Goal: Transaction & Acquisition: Book appointment/travel/reservation

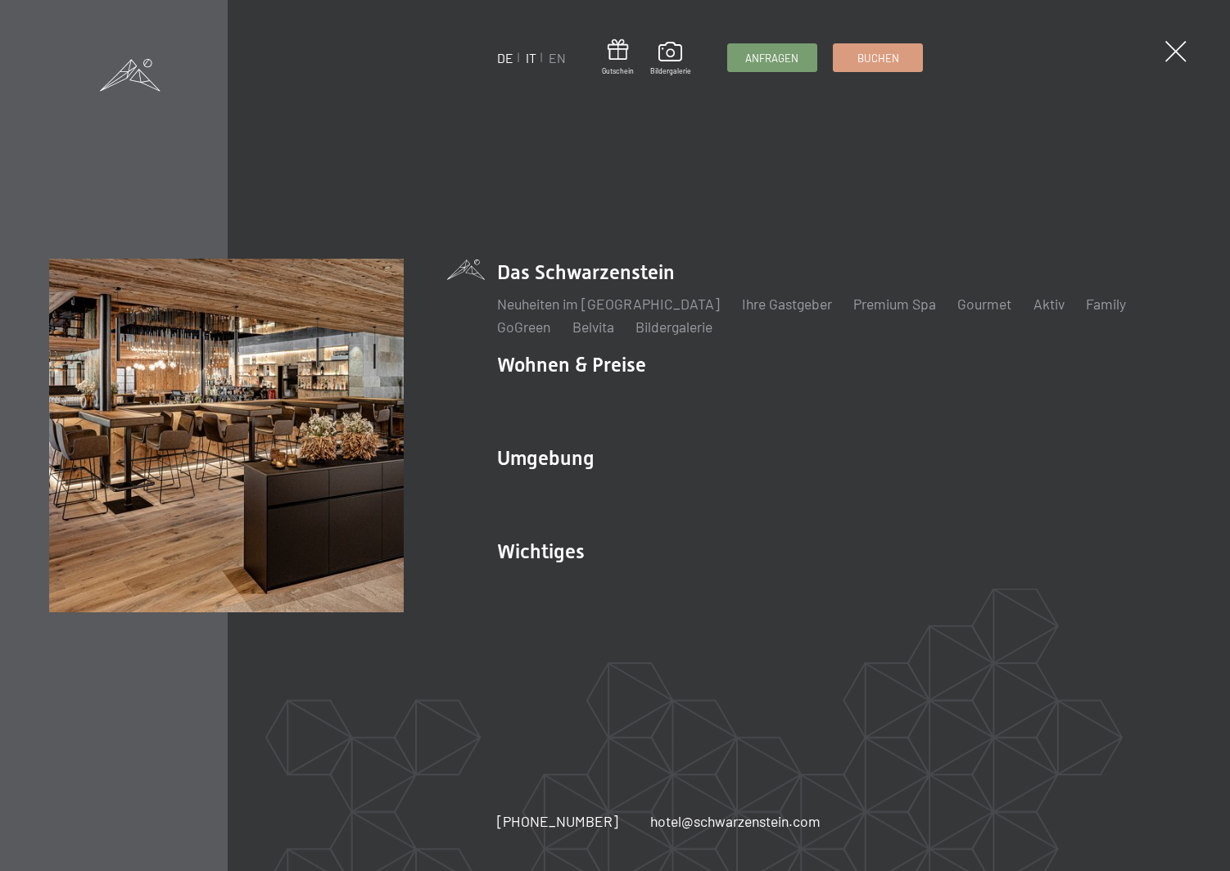
click at [530, 52] on link "IT" at bounding box center [531, 58] width 11 height 16
click at [530, 55] on link "IT" at bounding box center [531, 58] width 11 height 16
click at [529, 56] on link "IT" at bounding box center [531, 58] width 11 height 16
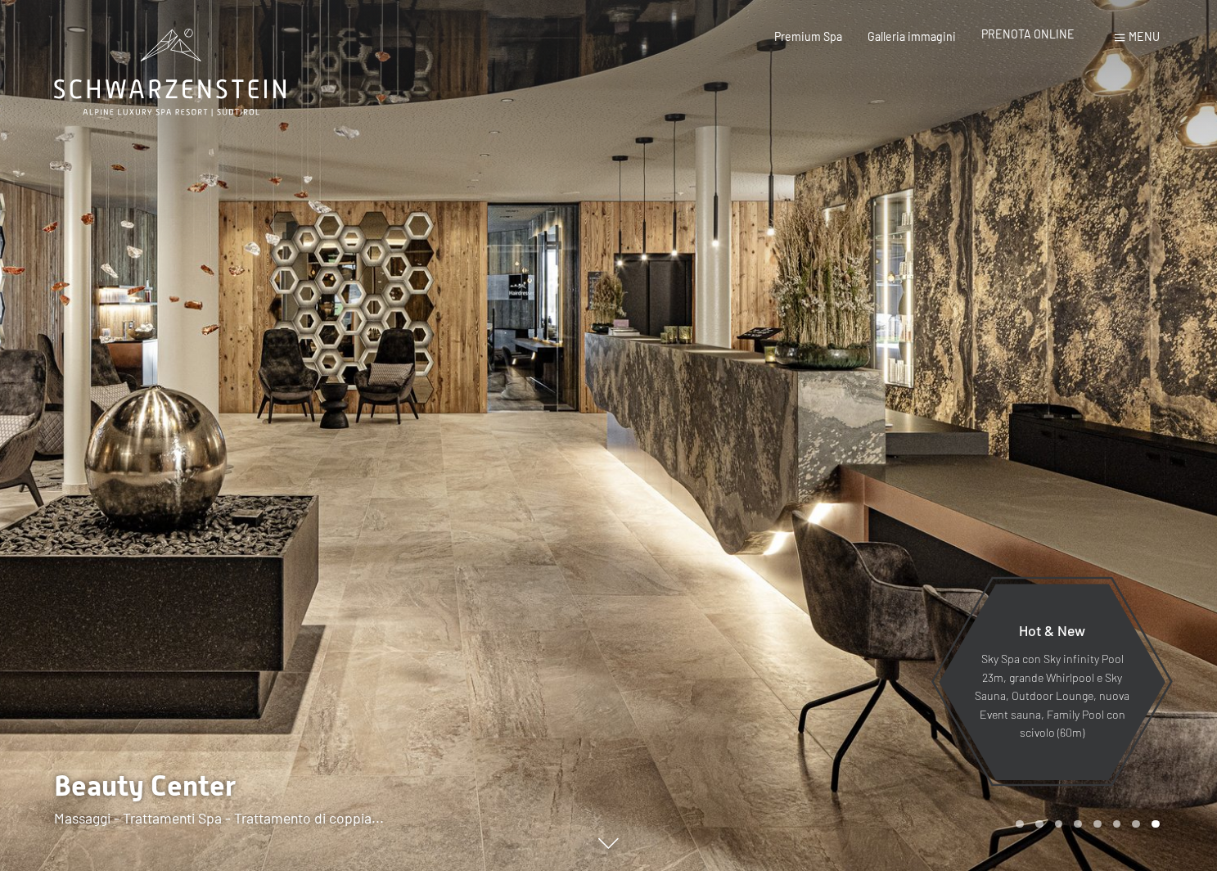
click at [1009, 35] on span "PRENOTA ONLINE" at bounding box center [1028, 34] width 93 height 14
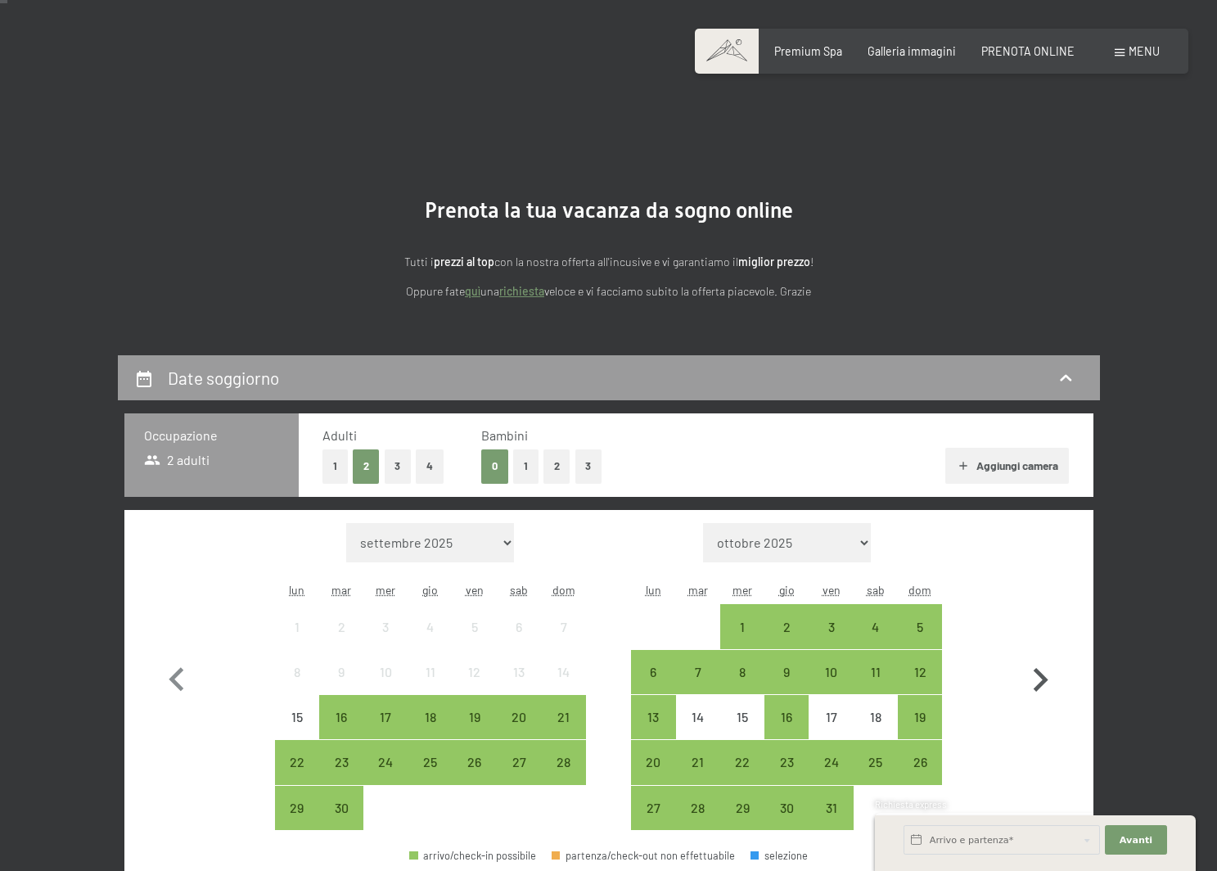
scroll to position [164, 0]
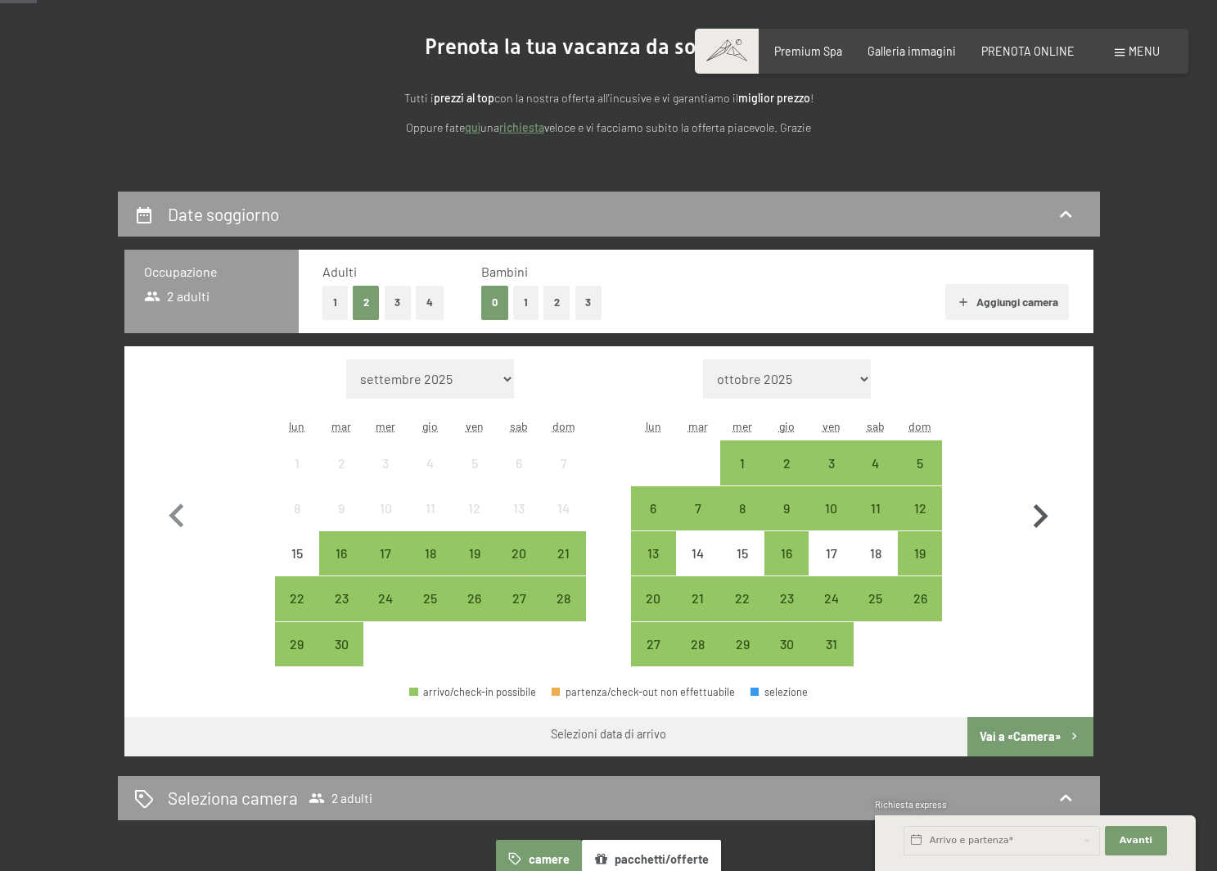
click at [1032, 515] on icon "button" at bounding box center [1040, 516] width 47 height 47
select select "[DATE]"
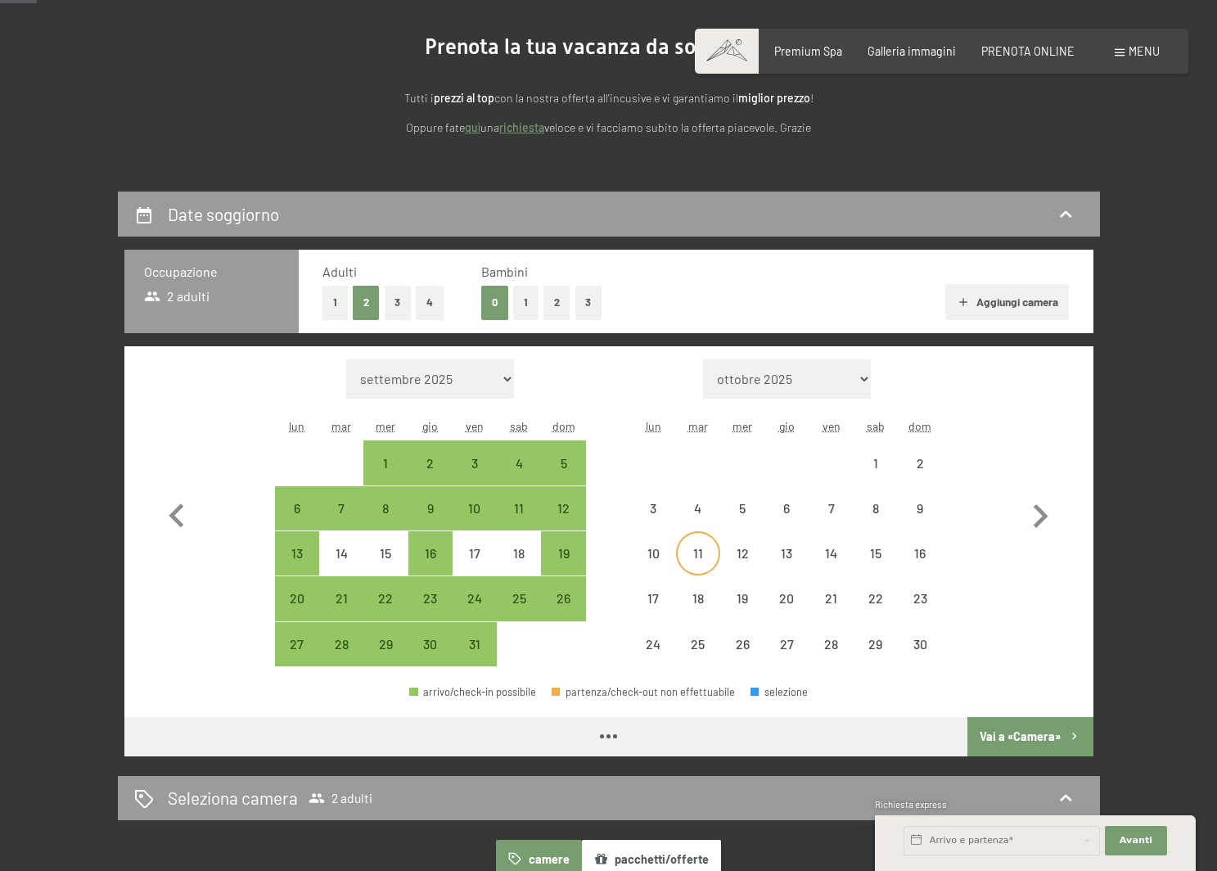
select select "[DATE]"
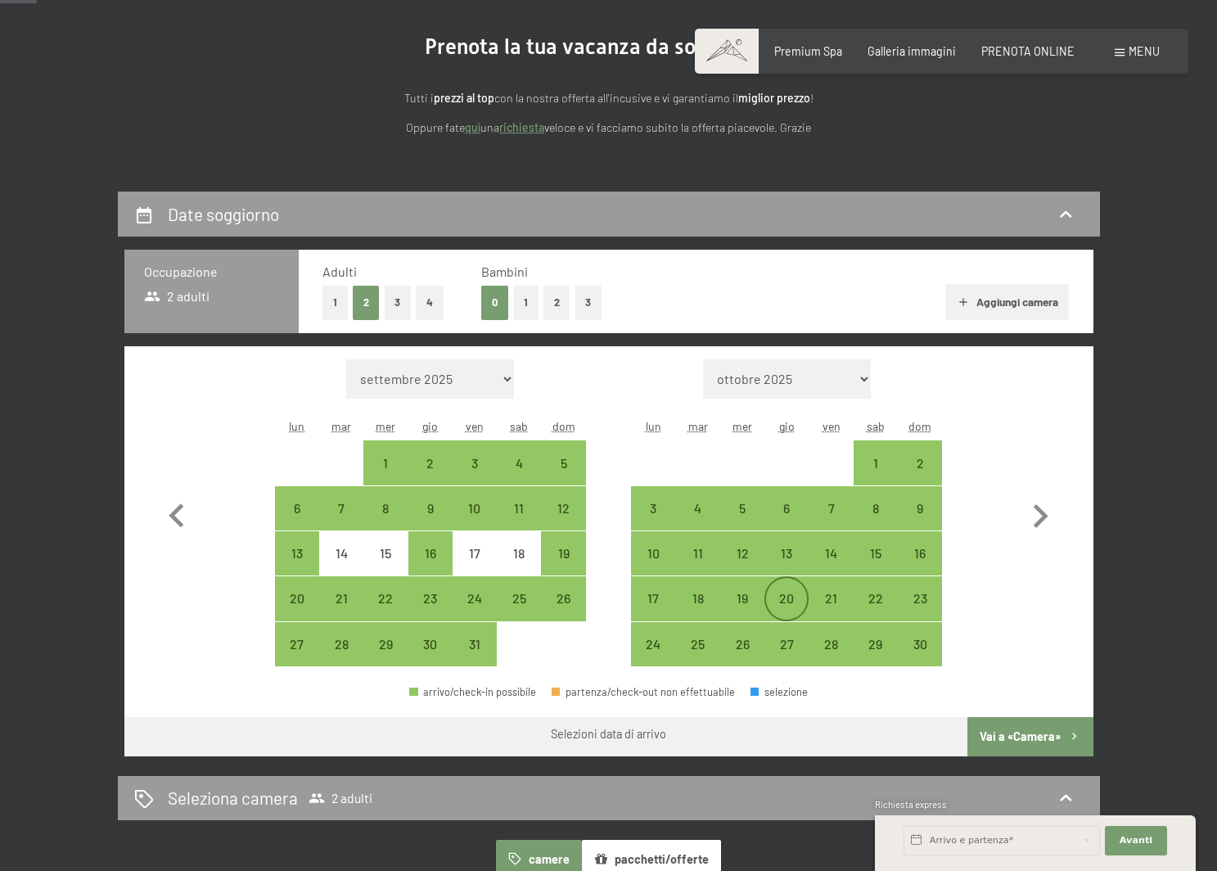
click at [797, 594] on div "20" at bounding box center [786, 612] width 41 height 41
select select "[DATE]"
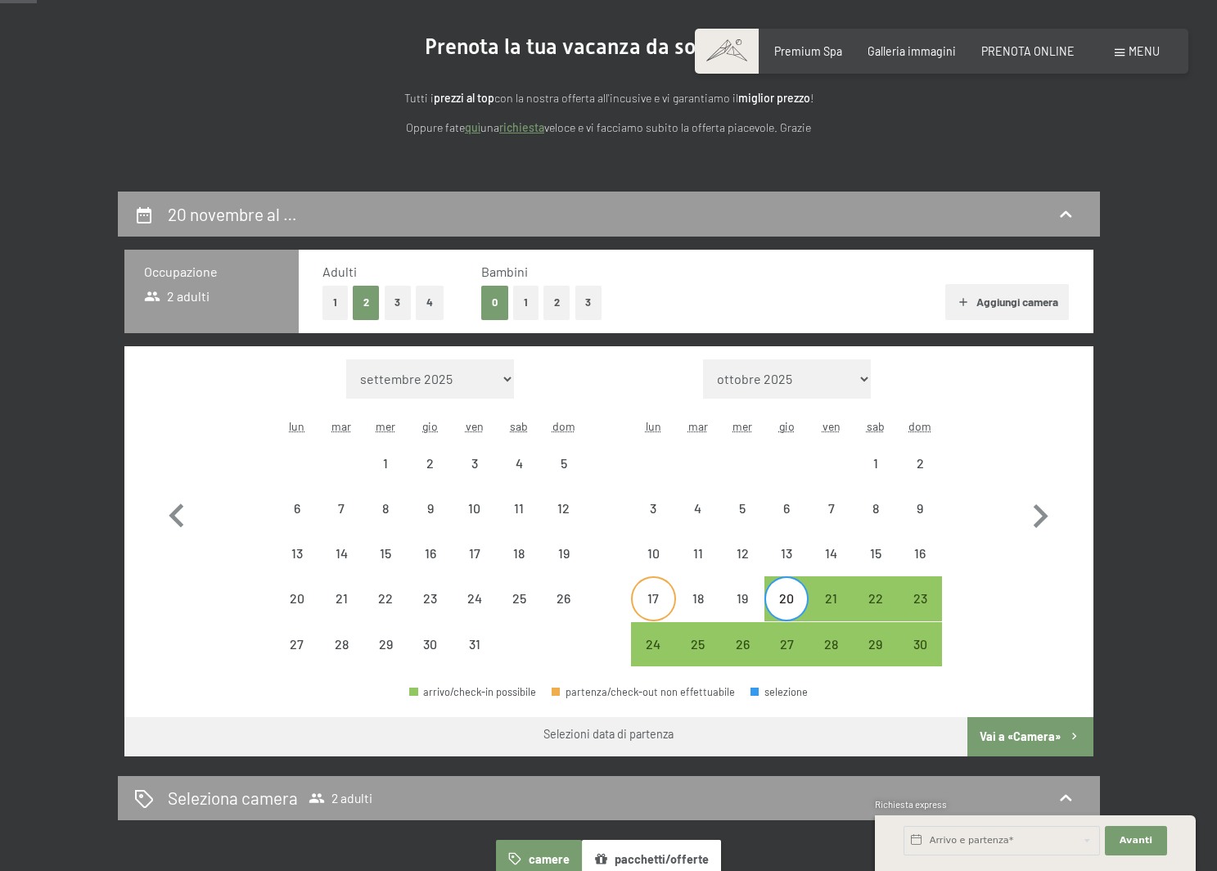
click at [646, 598] on div "17" at bounding box center [653, 612] width 41 height 41
select select "[DATE]"
click at [783, 594] on div "20" at bounding box center [786, 612] width 41 height 41
select select "[DATE]"
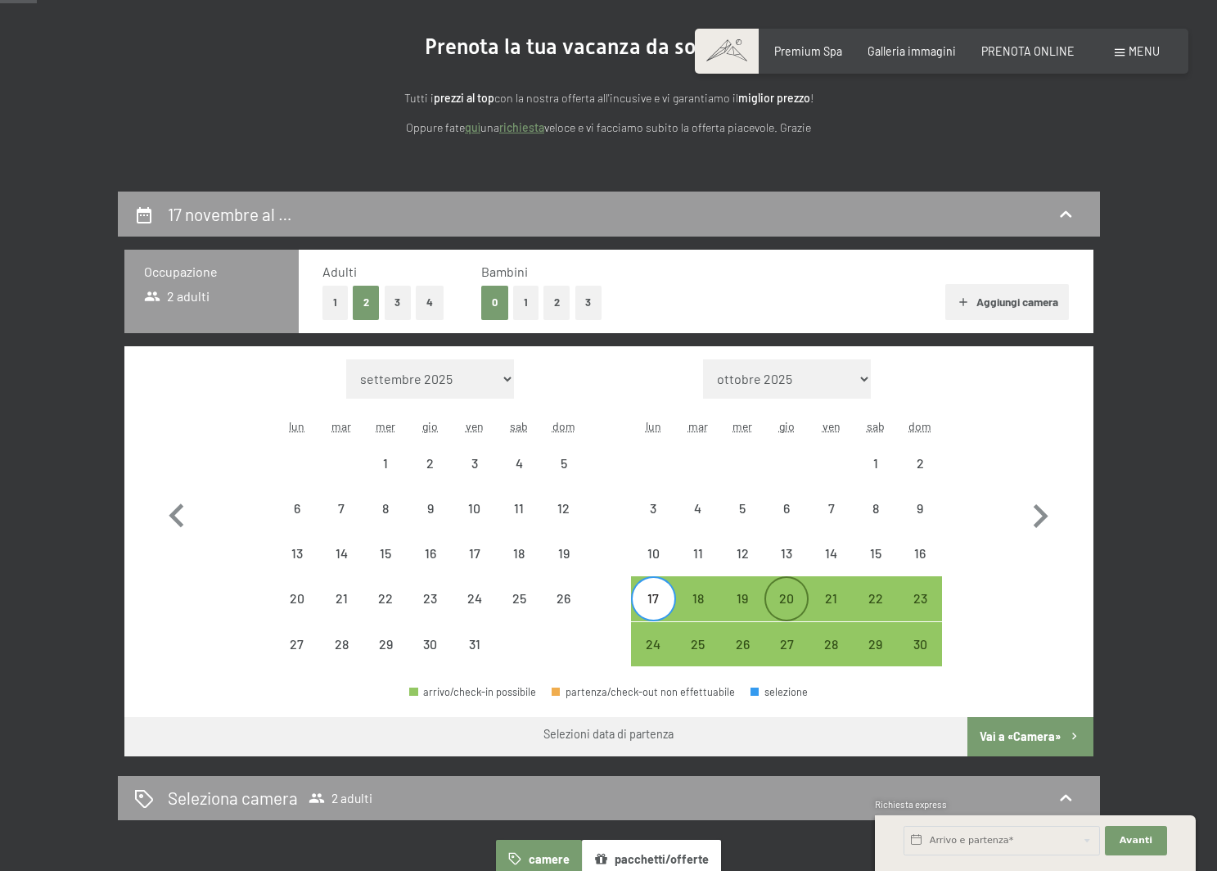
select select "[DATE]"
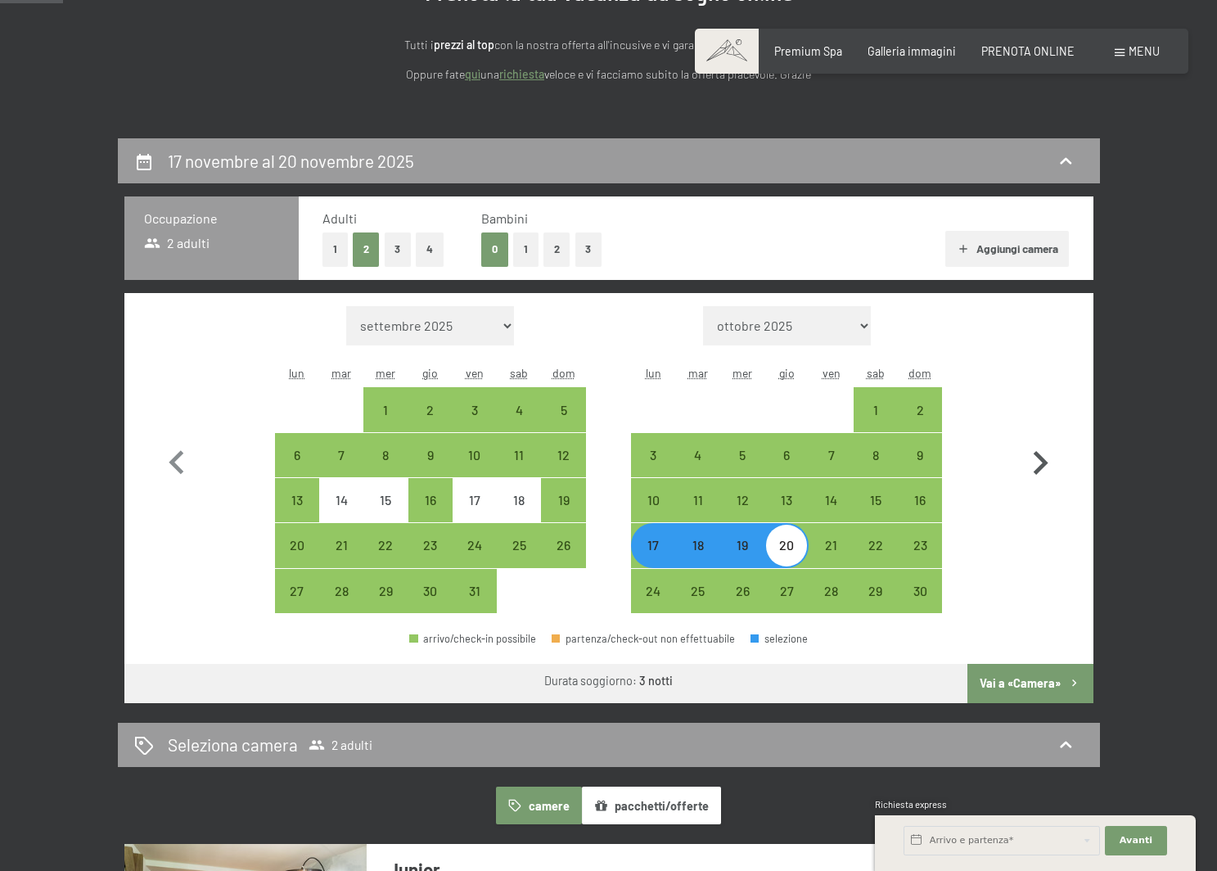
scroll to position [246, 0]
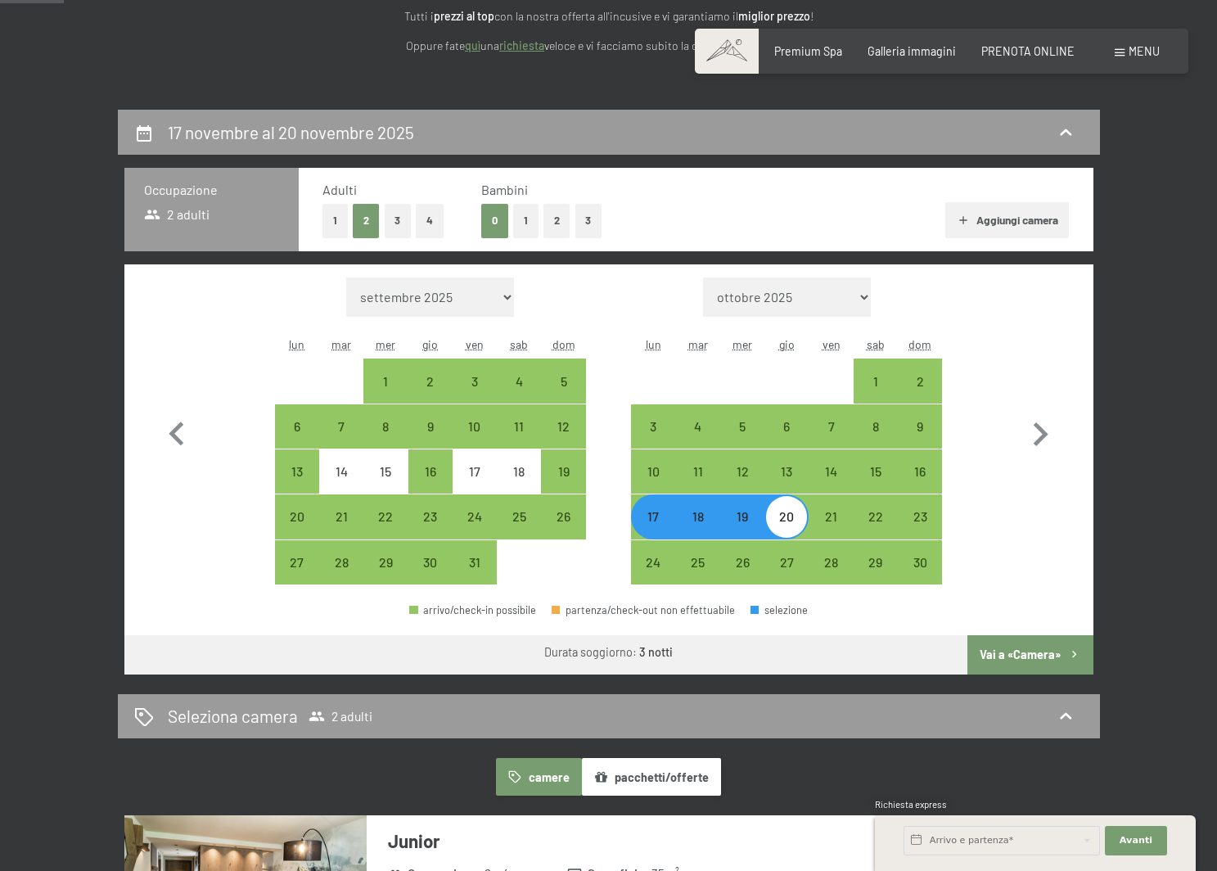
click at [1022, 654] on button "Vai a «Camera»" at bounding box center [1030, 654] width 125 height 39
select select "[DATE]"
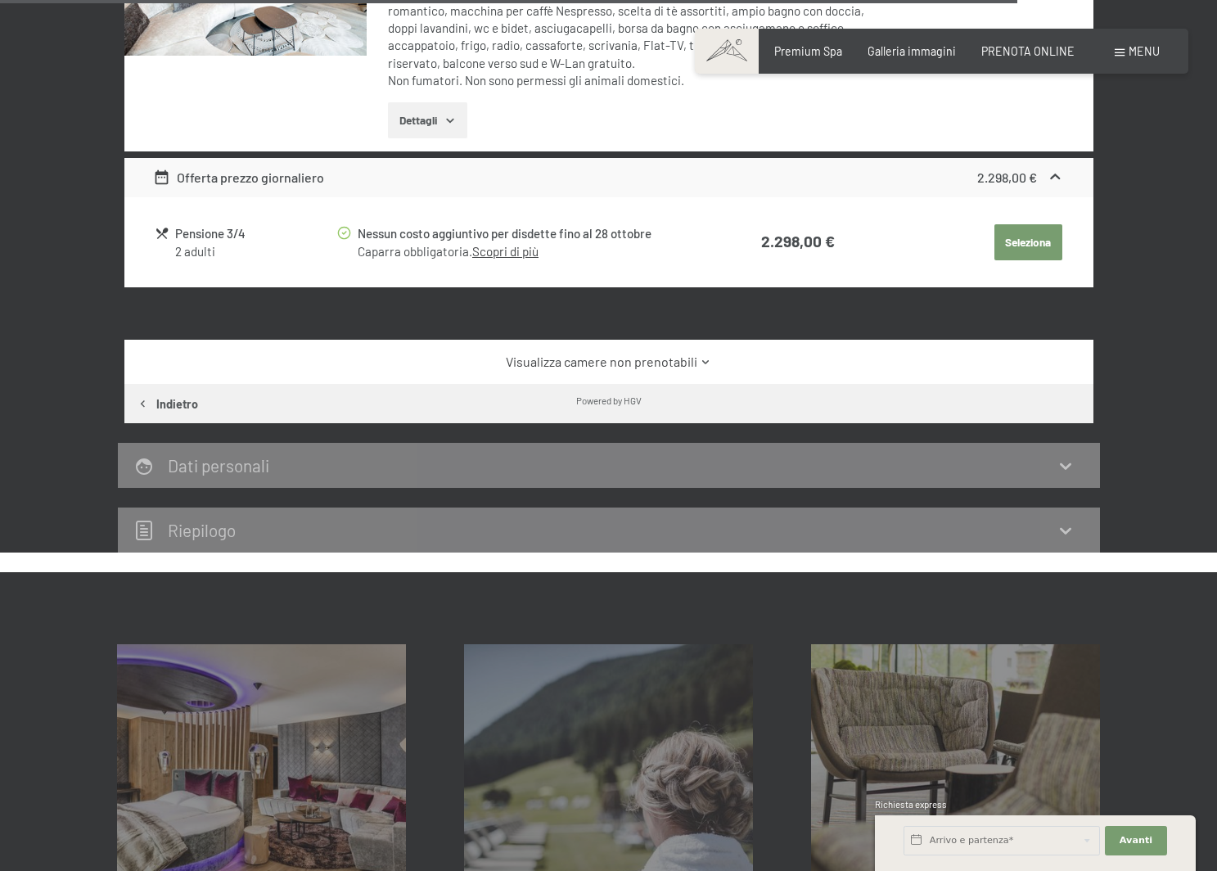
scroll to position [3466, 0]
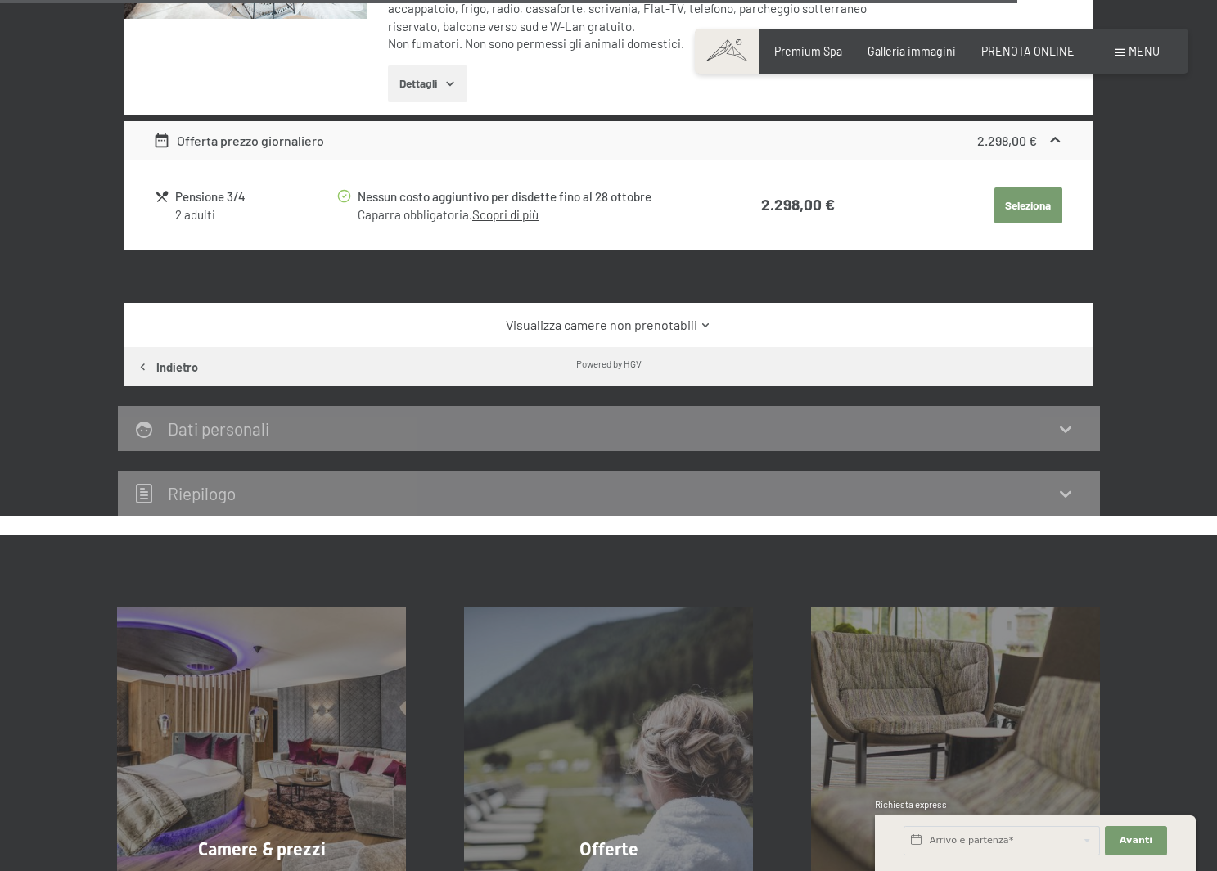
click at [681, 316] on link "Visualizza camere non prenotabili" at bounding box center [608, 325] width 911 height 18
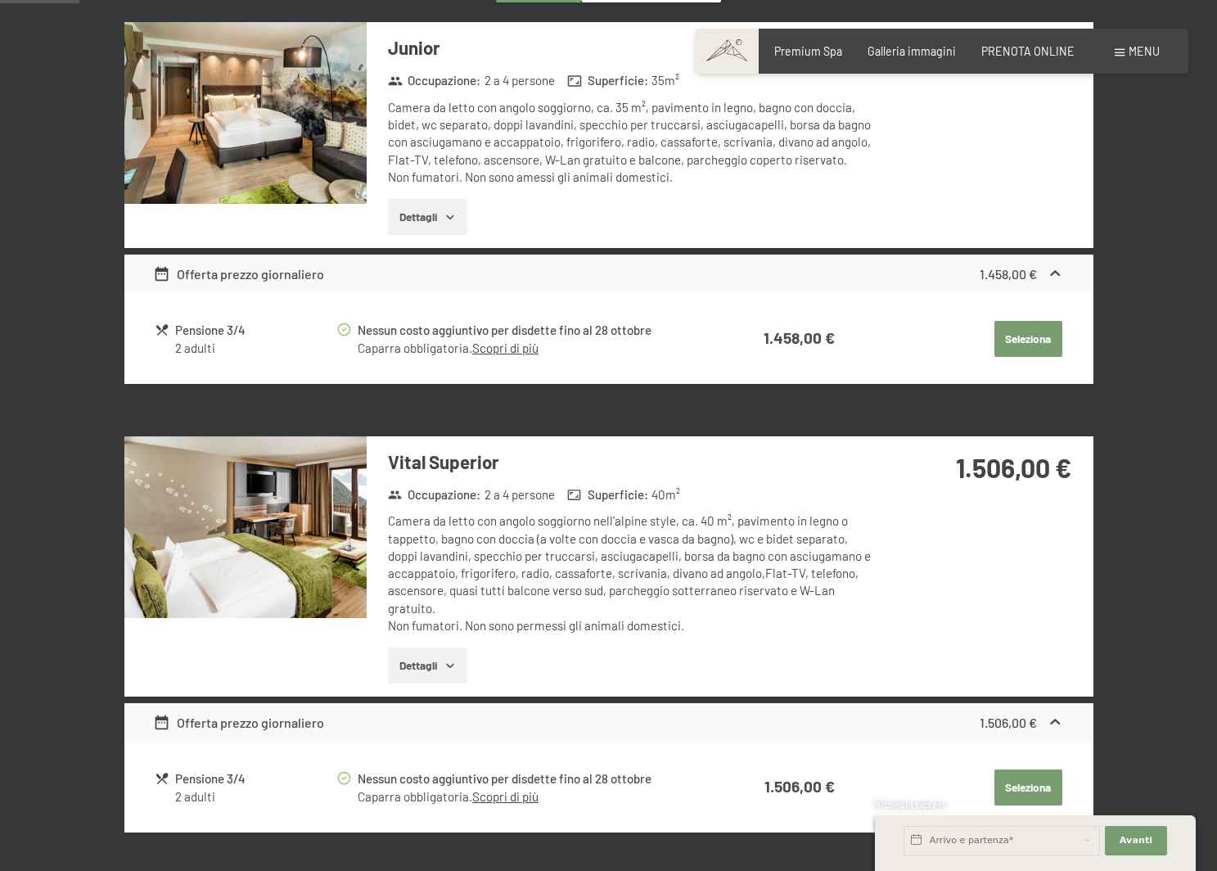
scroll to position [355, 0]
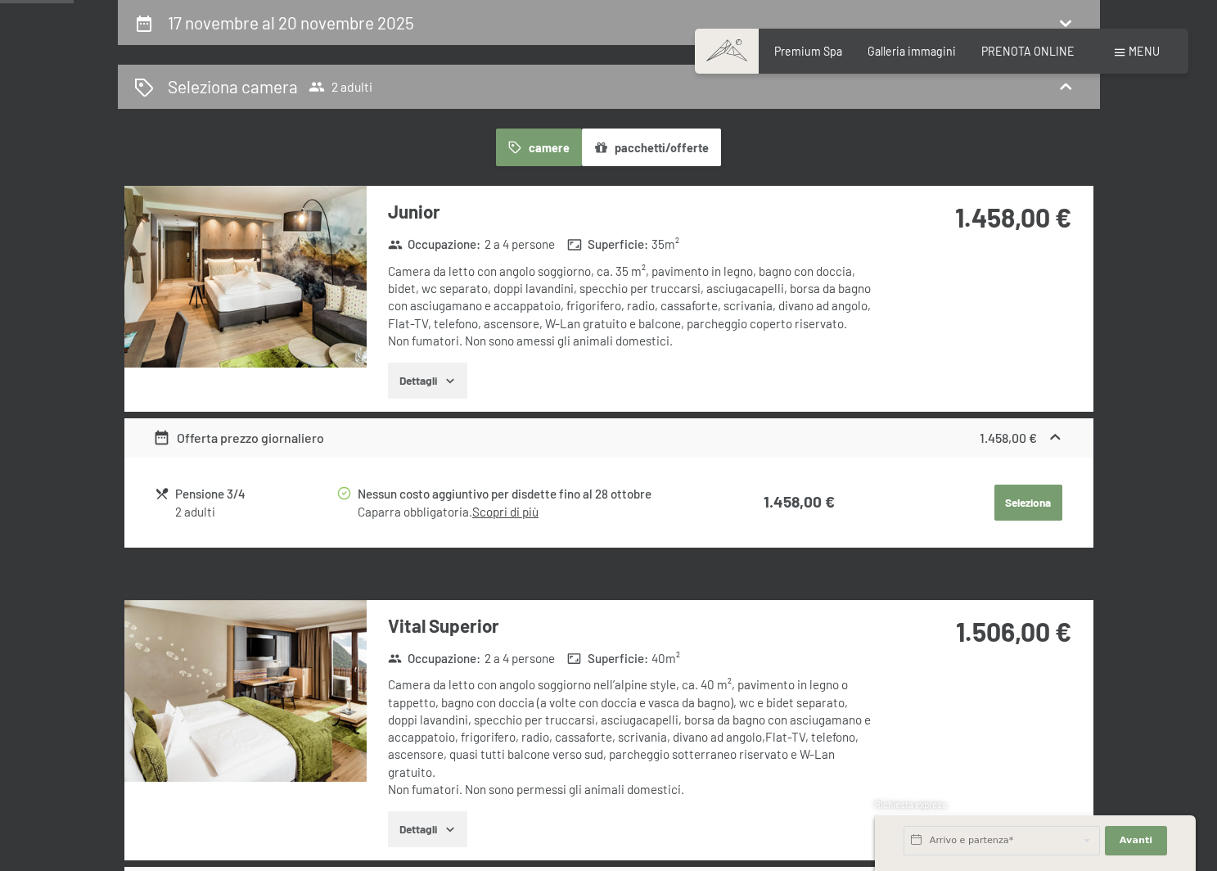
click at [254, 257] on img at bounding box center [245, 277] width 242 height 182
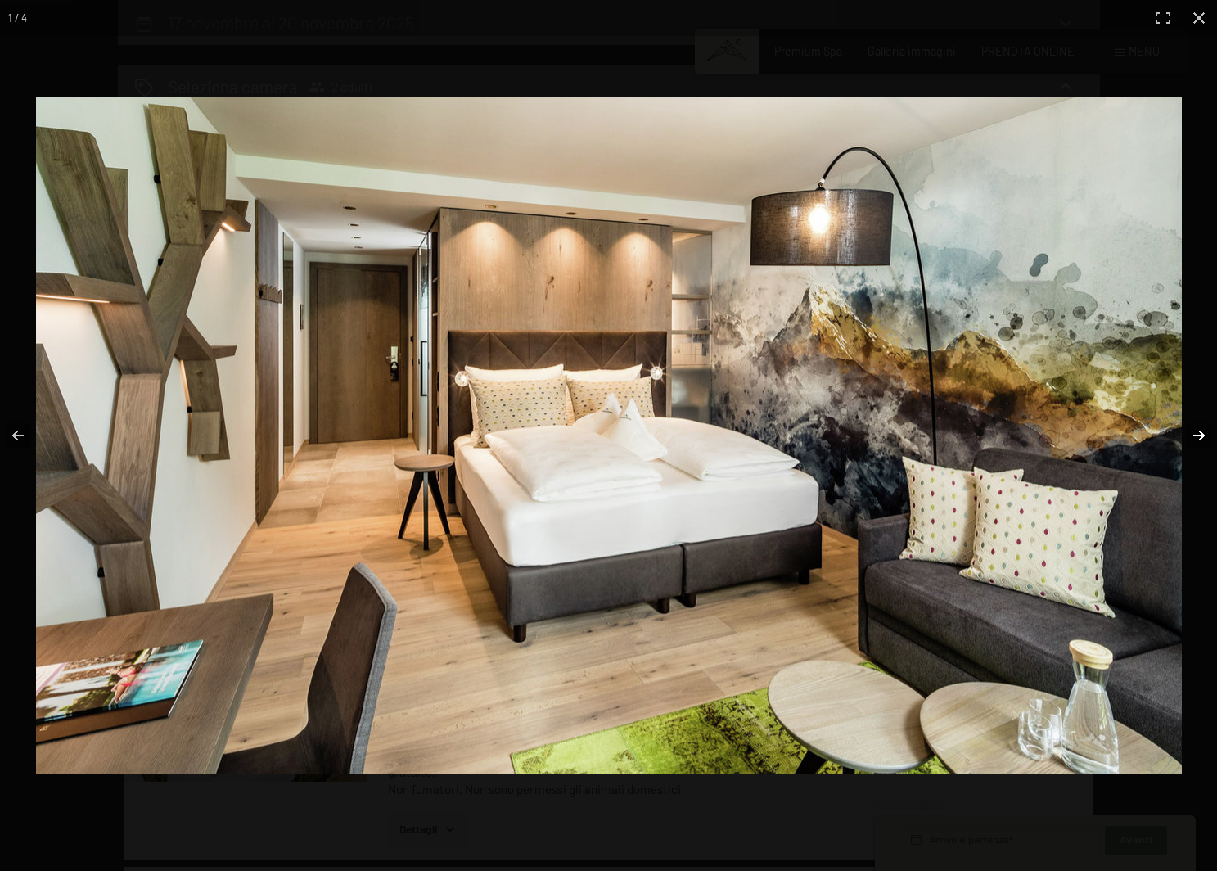
click at [1202, 440] on button "button" at bounding box center [1188, 436] width 57 height 82
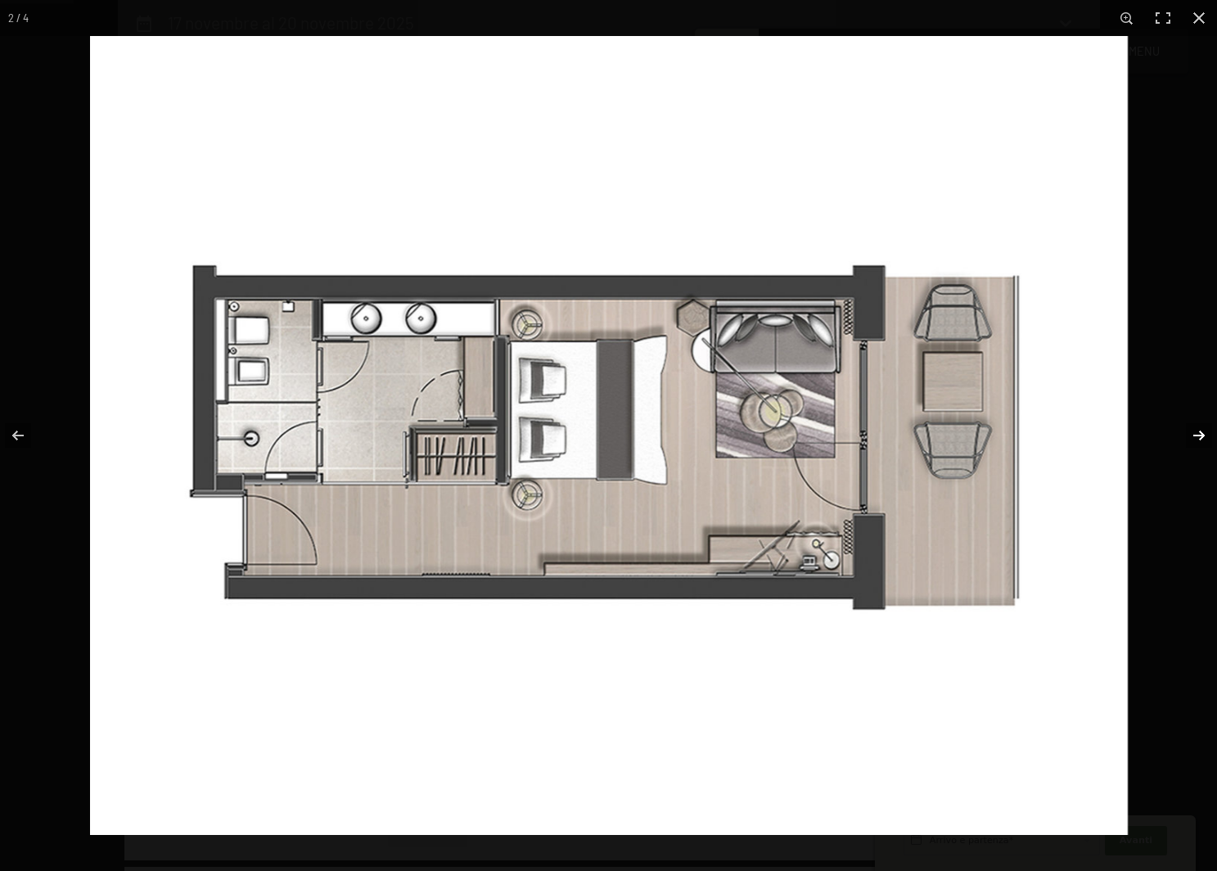
click at [1202, 440] on button "button" at bounding box center [1188, 436] width 57 height 82
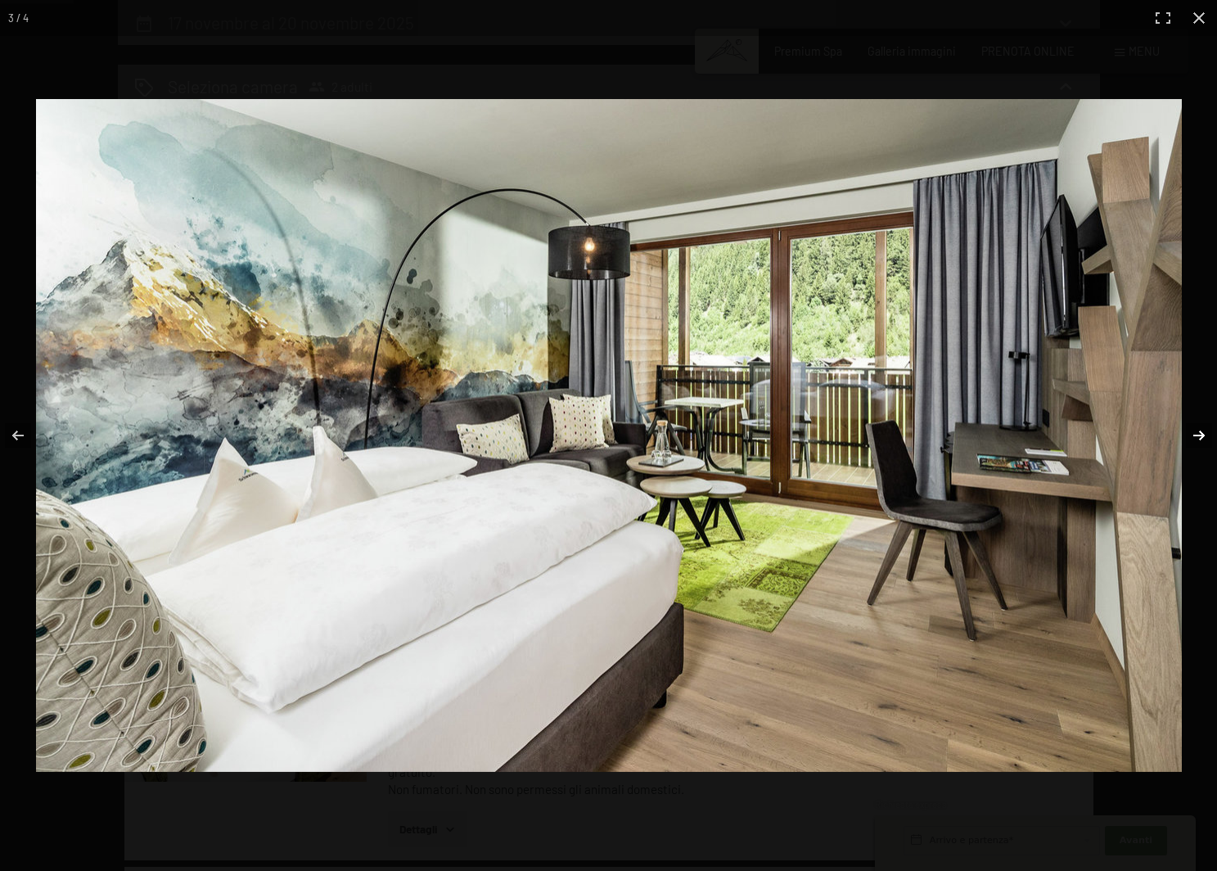
click at [1202, 440] on button "button" at bounding box center [1188, 436] width 57 height 82
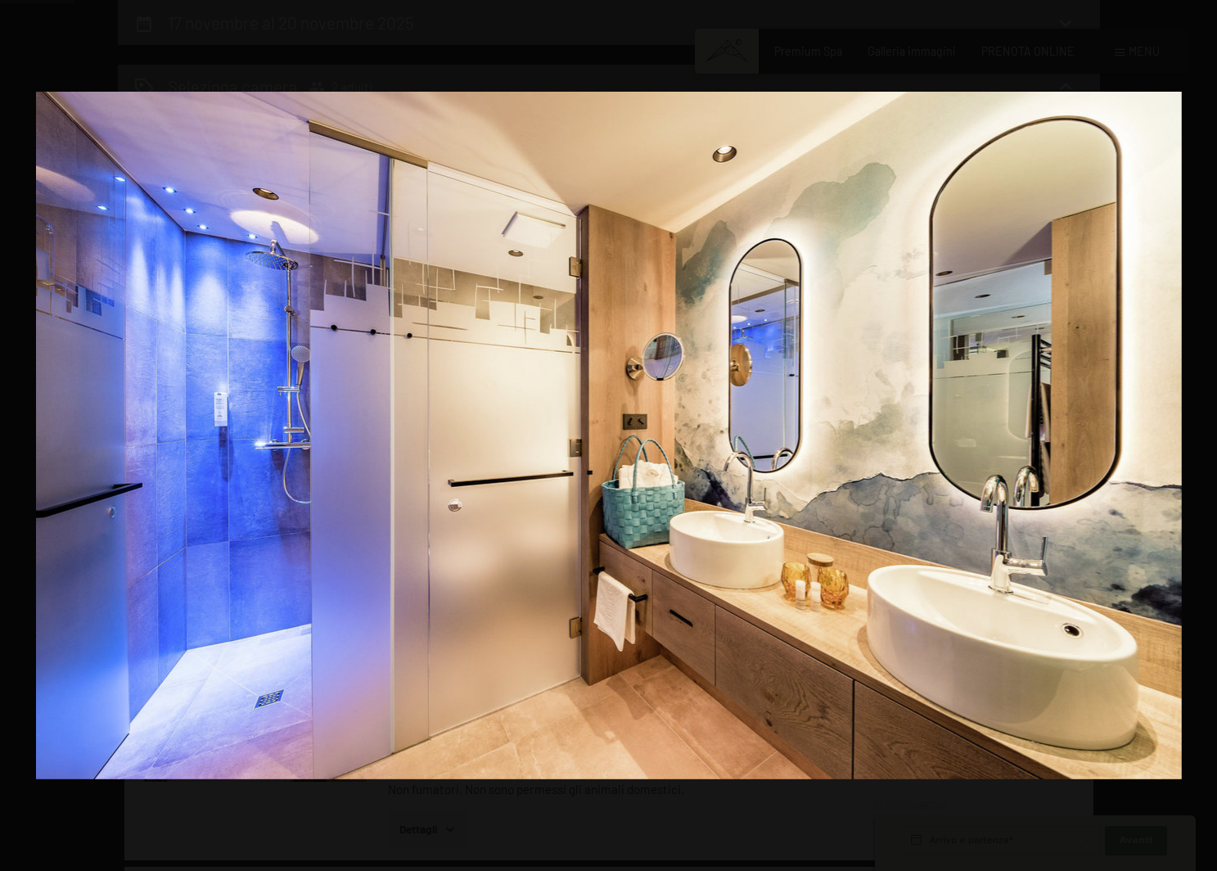
click at [1202, 440] on button "button" at bounding box center [1188, 436] width 57 height 82
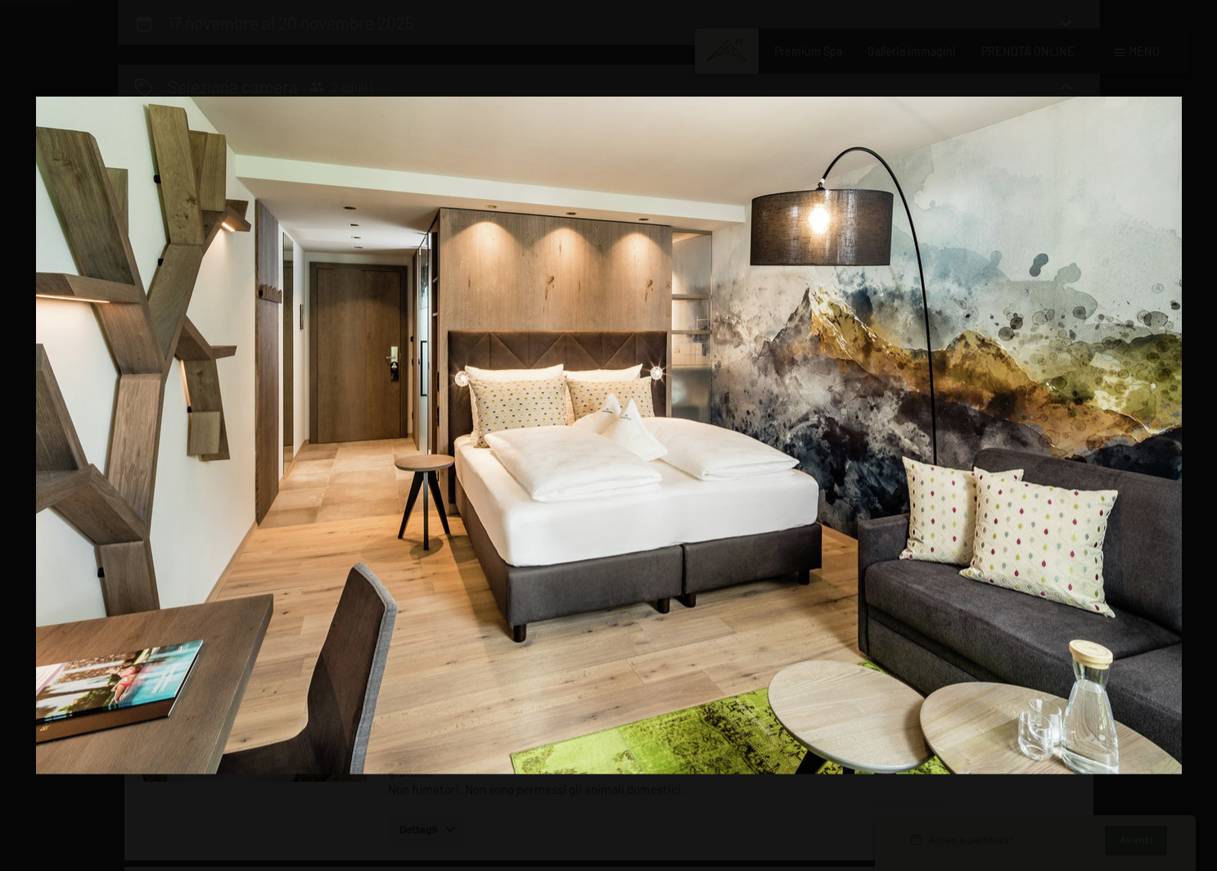
click at [1202, 440] on button "button" at bounding box center [1188, 436] width 57 height 82
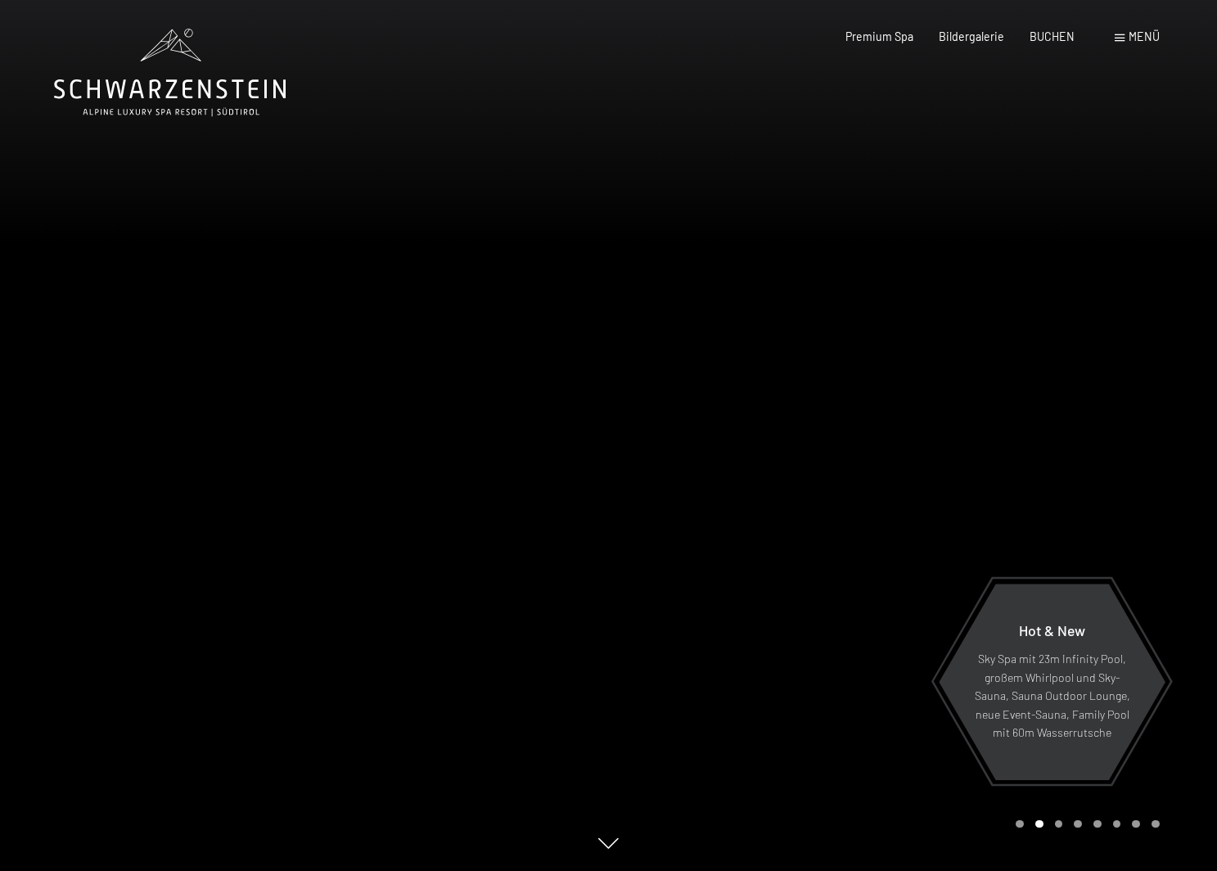
click at [684, 19] on header "Buchen Anfragen Premium Spa Bildergalerie BUCHEN Menü DE IT EN Gutschein Bilder…" at bounding box center [608, 14] width 1217 height 29
